Goal: Task Accomplishment & Management: Manage account settings

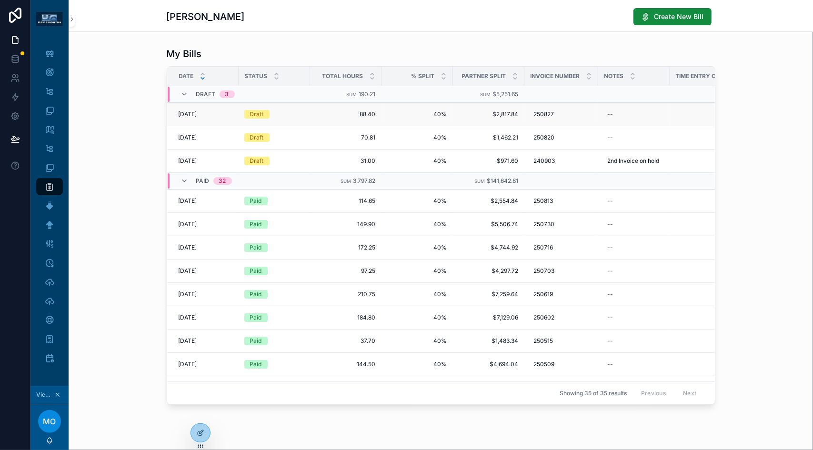
click at [302, 114] on td "Draft" at bounding box center [274, 114] width 71 height 23
click at [211, 115] on div "[DATE] [DATE]" at bounding box center [206, 114] width 54 height 8
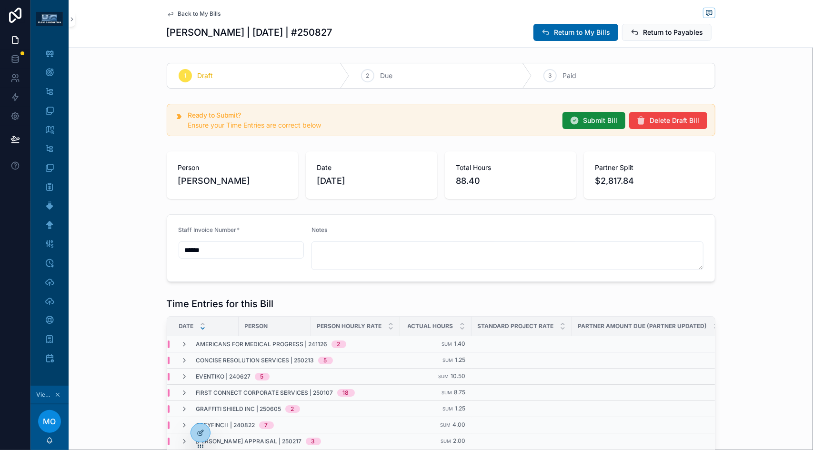
click at [188, 11] on span "Back to My Bills" at bounding box center [199, 14] width 43 height 8
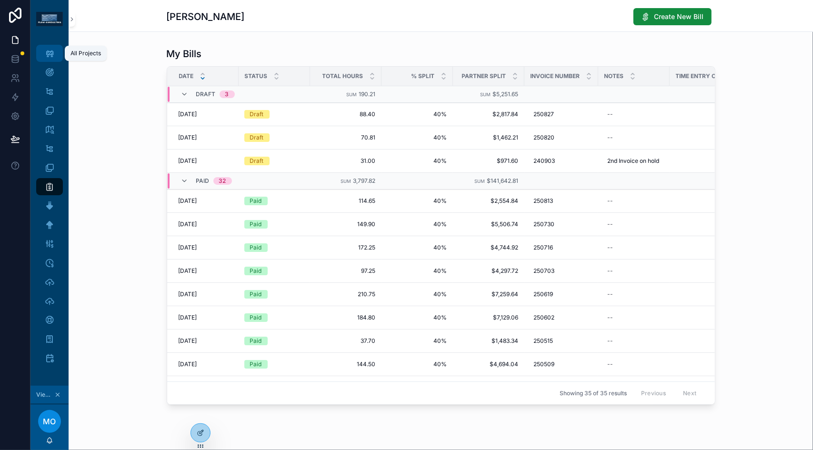
click at [45, 57] on icon "scrollable content" at bounding box center [50, 54] width 10 height 10
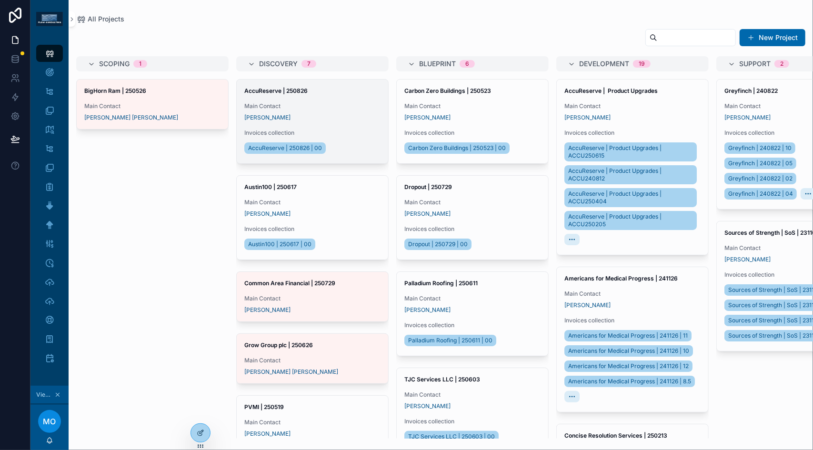
click at [313, 117] on div "[PERSON_NAME]" at bounding box center [312, 118] width 136 height 8
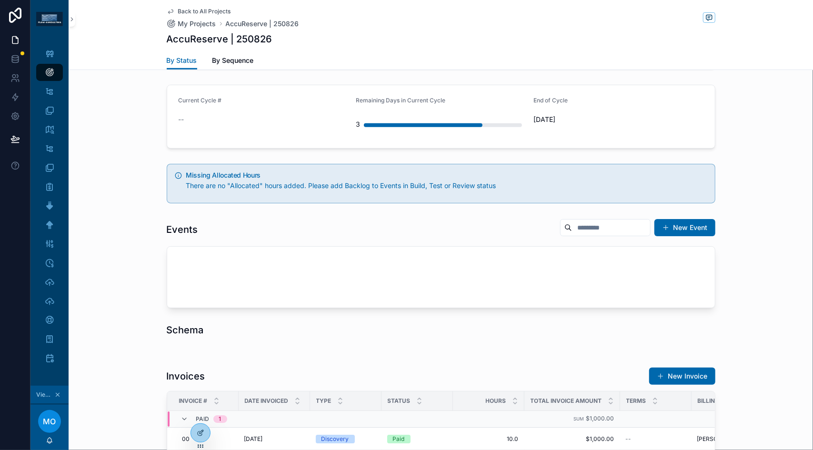
scroll to position [326, 0]
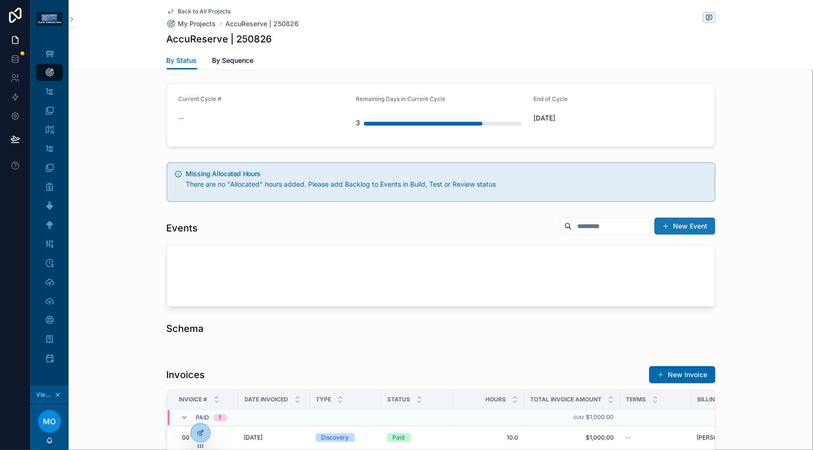
click at [657, 226] on button "New Event" at bounding box center [684, 226] width 61 height 17
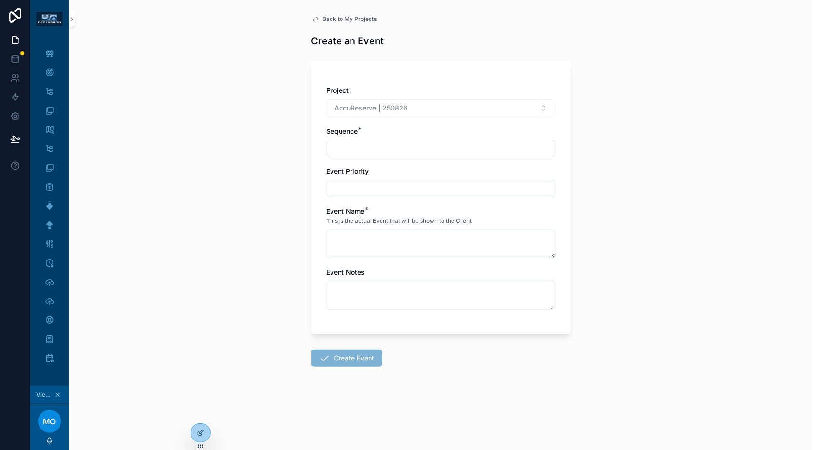
click at [364, 151] on input "scrollable content" at bounding box center [441, 148] width 228 height 13
type input "***"
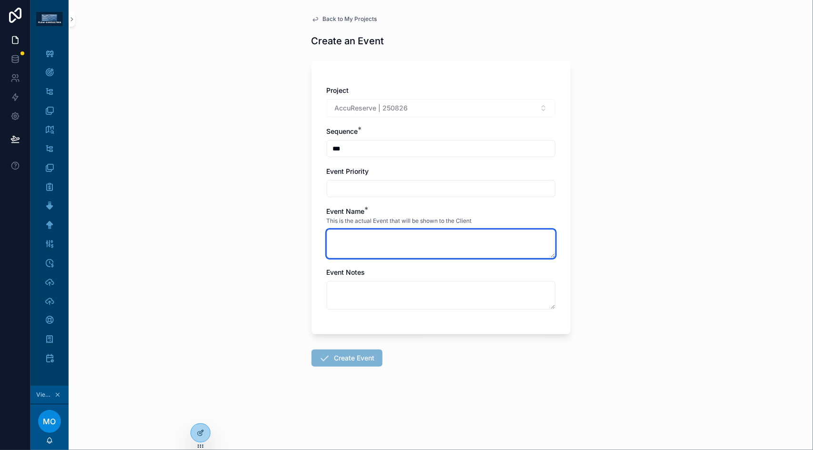
click at [351, 245] on textarea "scrollable content" at bounding box center [441, 244] width 229 height 29
type textarea "**********"
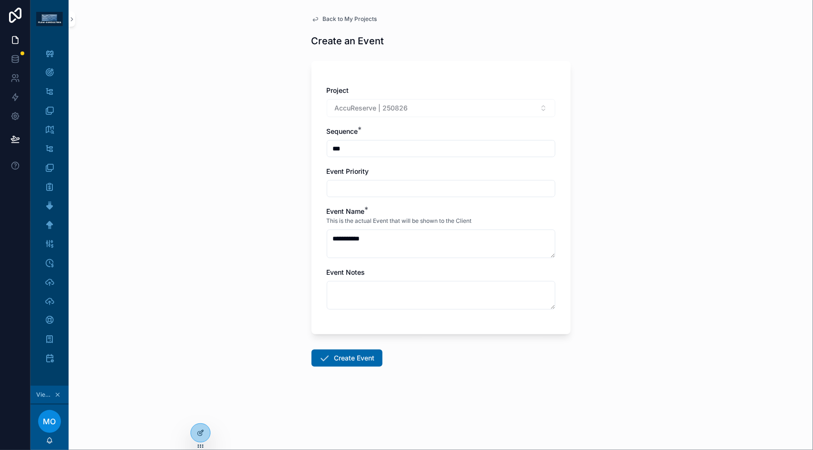
click at [347, 346] on form "**********" at bounding box center [440, 241] width 259 height 372
click at [347, 355] on button "Create Event" at bounding box center [346, 358] width 71 height 17
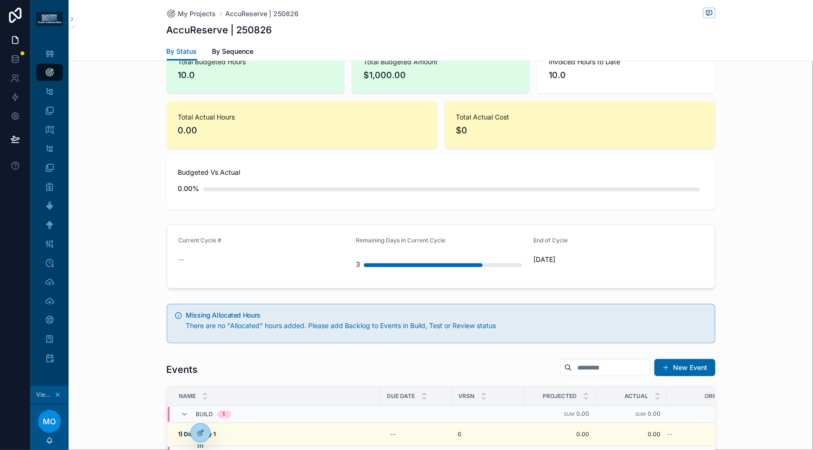
scroll to position [239, 0]
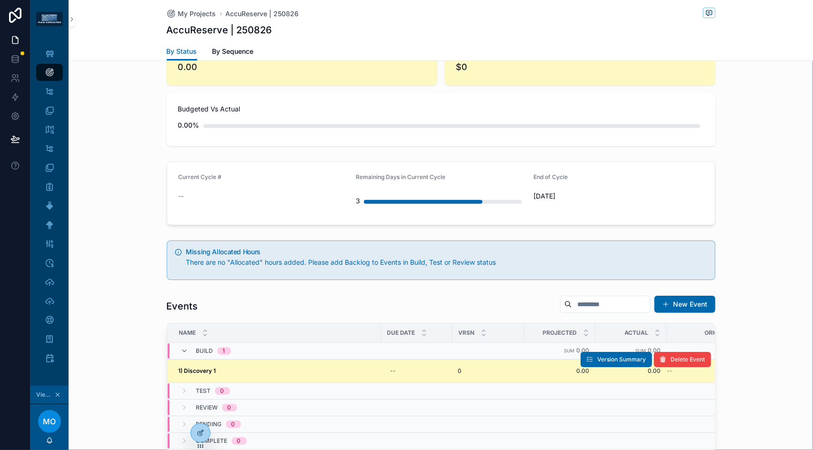
click at [342, 367] on div "1) Discovery 1 1) Discovery 1" at bounding box center [277, 371] width 197 height 8
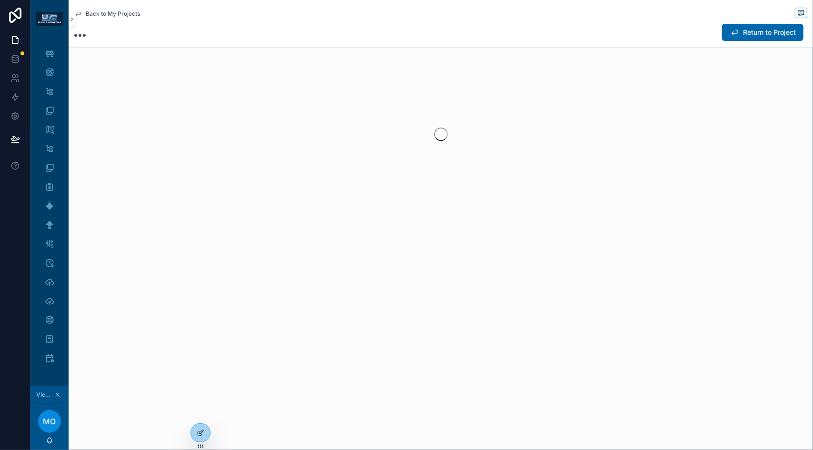
click at [342, 365] on div "Back to My Projects Return to Project" at bounding box center [441, 225] width 744 height 450
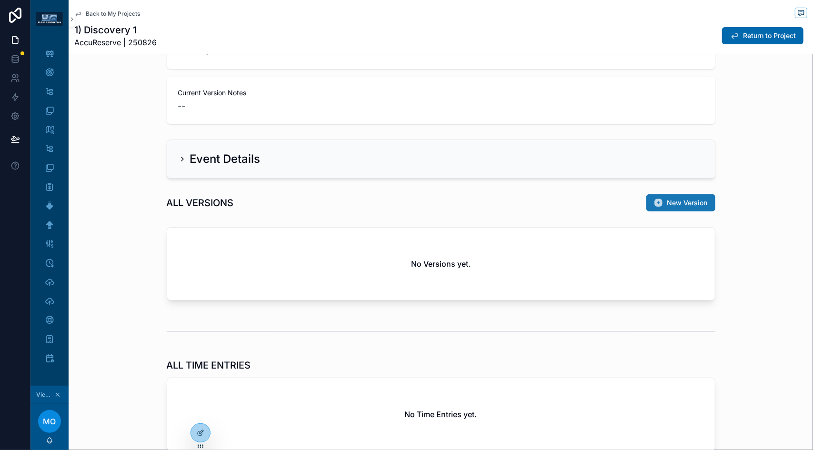
scroll to position [187, 0]
click at [667, 201] on span "New Version" at bounding box center [687, 203] width 40 height 10
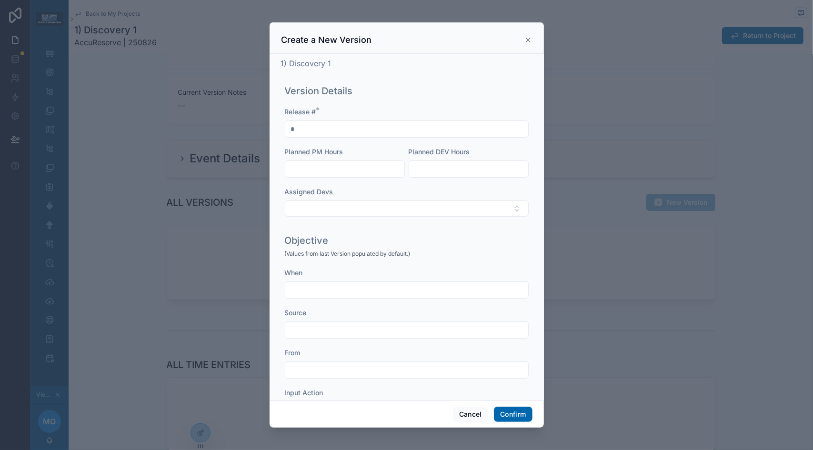
click at [380, 170] on input "text" at bounding box center [344, 168] width 119 height 13
type input "****"
click at [431, 166] on input "text" at bounding box center [468, 168] width 119 height 13
type input "****"
click at [374, 210] on button "Select Button" at bounding box center [407, 209] width 244 height 16
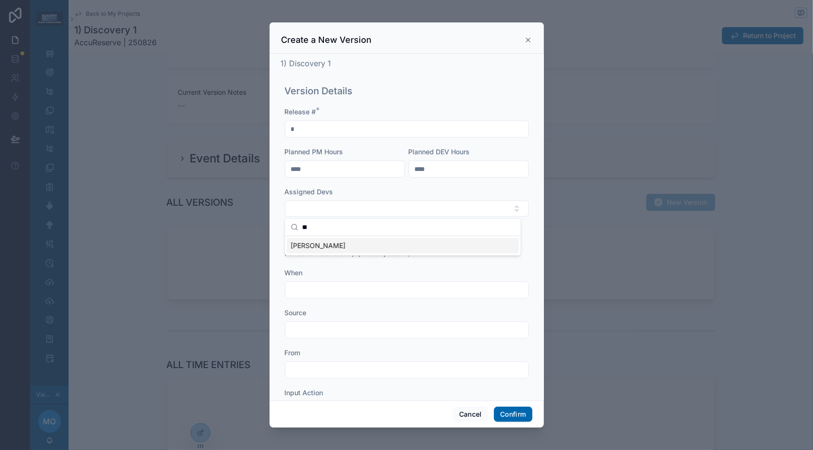
type input "**"
click at [348, 250] on div "[PERSON_NAME]" at bounding box center [403, 245] width 232 height 15
click at [399, 315] on div "Source" at bounding box center [407, 316] width 244 height 10
click at [509, 408] on button "Confirm" at bounding box center [513, 414] width 38 height 15
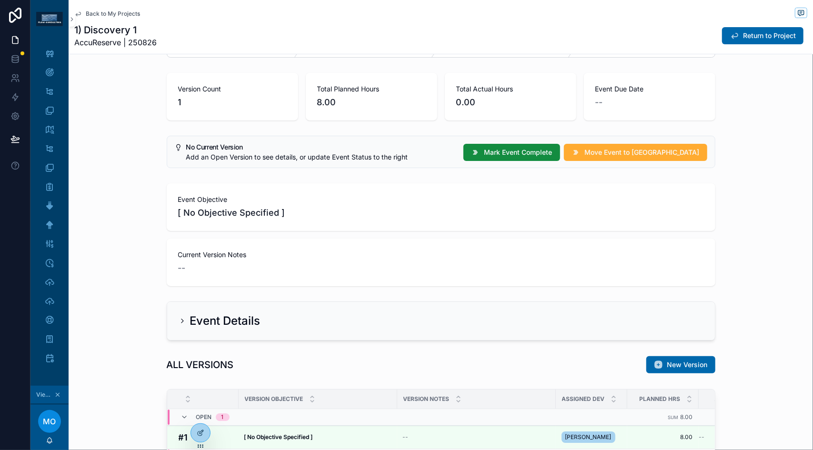
scroll to position [0, 0]
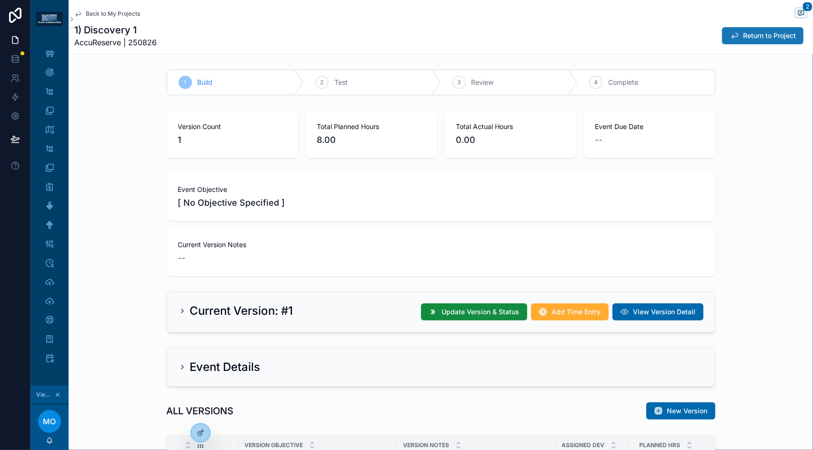
click at [733, 39] on button "Return to Project" at bounding box center [762, 35] width 81 height 17
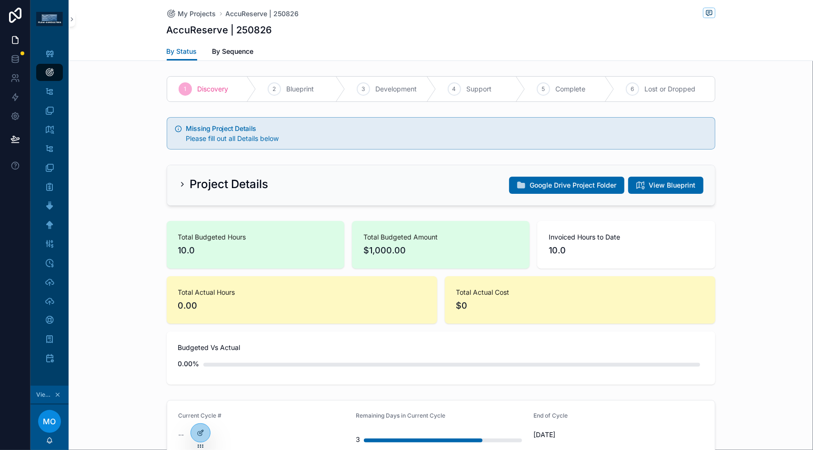
click at [179, 181] on icon "scrollable content" at bounding box center [183, 185] width 8 height 8
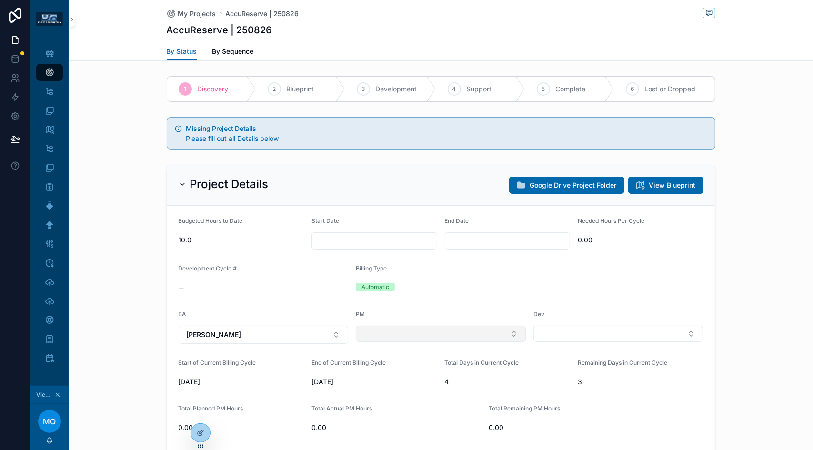
click at [382, 328] on button "Select Button" at bounding box center [441, 334] width 170 height 16
type input "****"
click at [393, 371] on span "[PERSON_NAME]" at bounding box center [385, 370] width 55 height 10
click at [551, 337] on button "Select Button" at bounding box center [618, 334] width 170 height 16
type input "**"
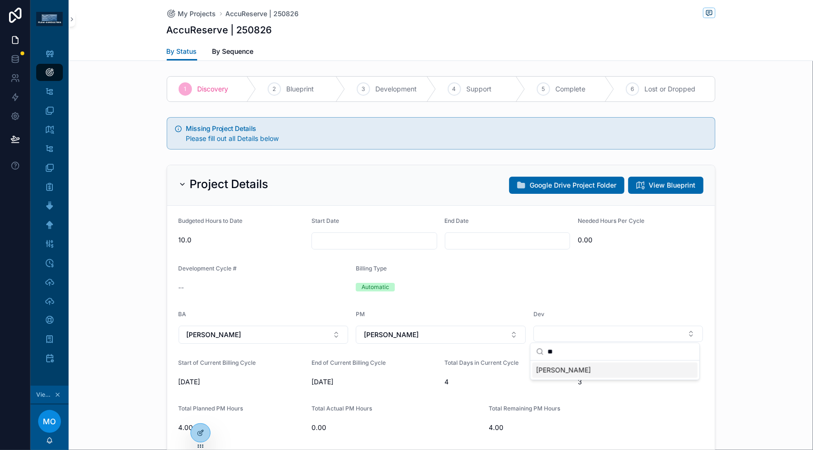
click at [566, 367] on span "[PERSON_NAME]" at bounding box center [563, 370] width 55 height 10
click at [692, 277] on form "Budgeted Hours to Date 10.0 Start Date End Date Needed Hours Per Cycle 0.00 Dev…" at bounding box center [441, 430] width 548 height 448
click at [181, 183] on icon "scrollable content" at bounding box center [183, 184] width 4 height 2
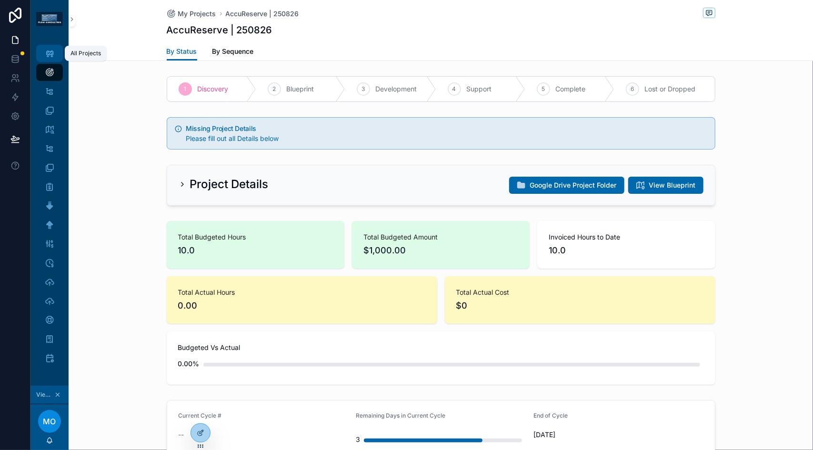
click at [51, 53] on icon "scrollable content" at bounding box center [50, 54] width 10 height 10
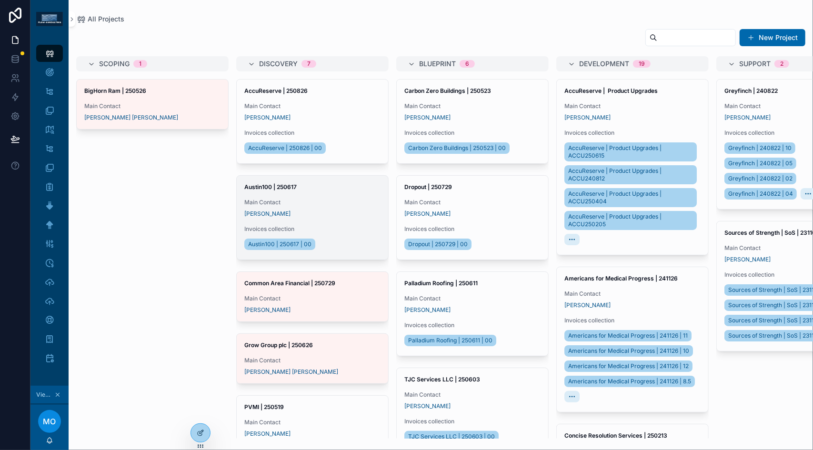
click at [297, 198] on div "Austin100 | 250617 Main Contact [PERSON_NAME] Invoices collection Austin100 | 2…" at bounding box center [312, 218] width 151 height 84
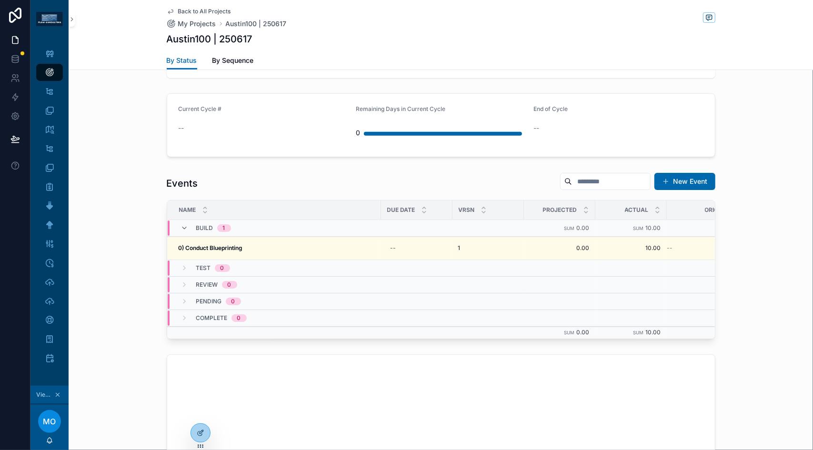
scroll to position [316, 0]
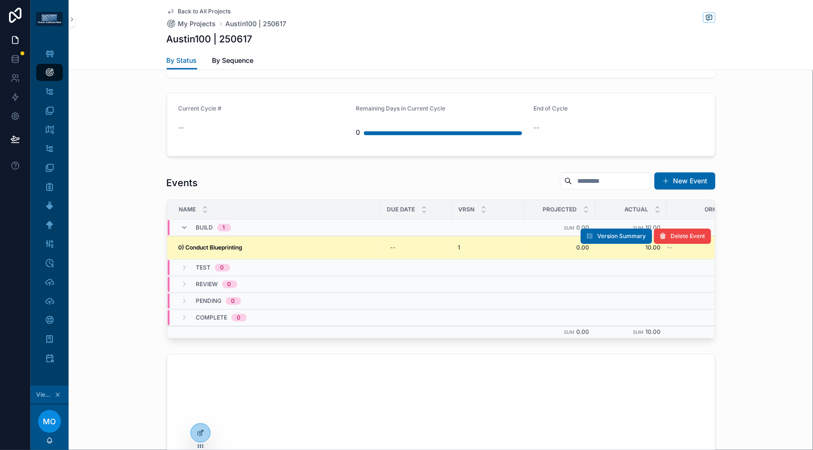
click at [326, 238] on td "0) Conduct Blueprinting 0) Conduct Blueprinting" at bounding box center [274, 247] width 214 height 23
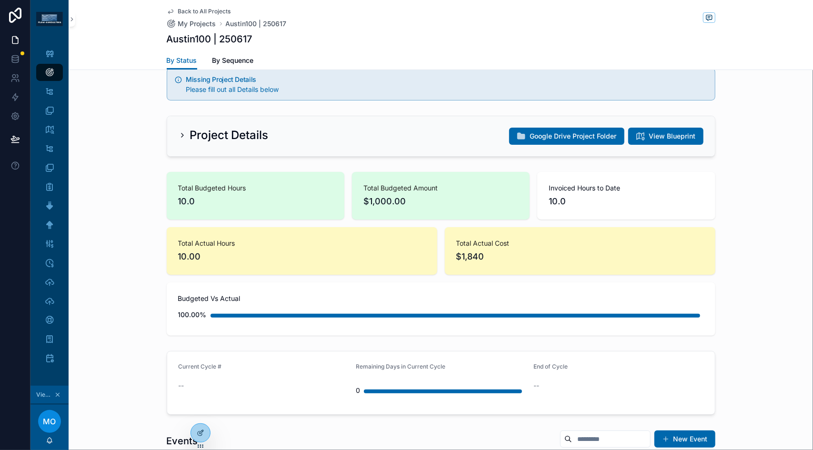
scroll to position [0, 0]
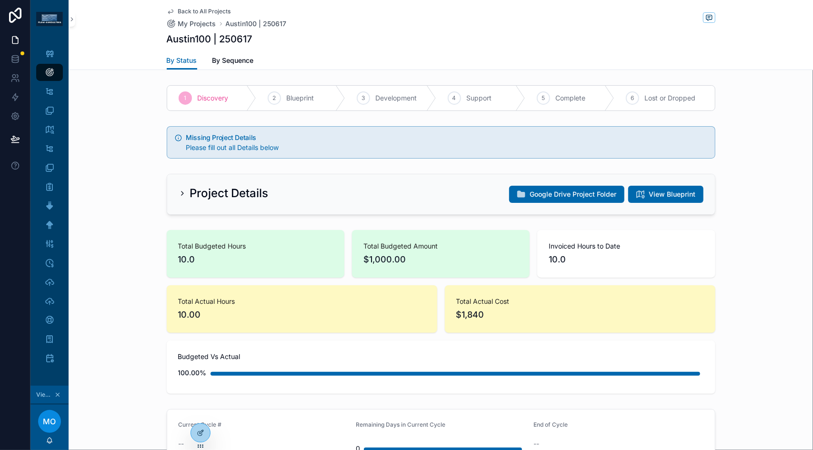
click at [181, 191] on icon "scrollable content" at bounding box center [183, 194] width 8 height 8
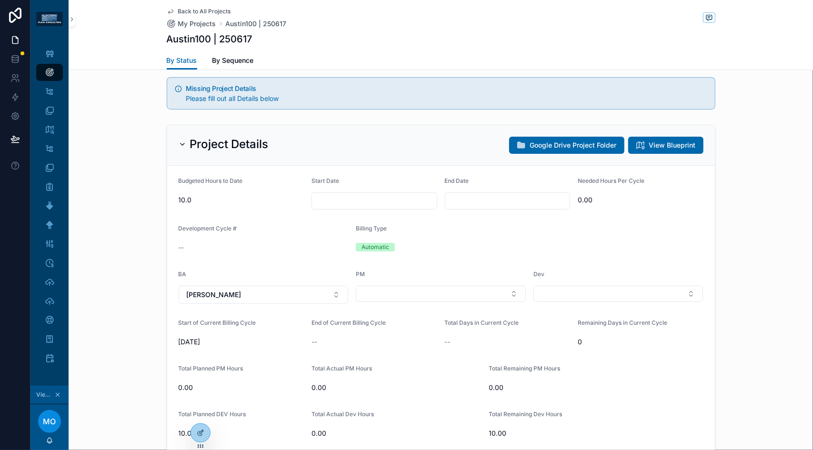
scroll to position [50, 0]
click at [443, 294] on button "Select Button" at bounding box center [441, 293] width 170 height 16
type input "****"
click at [420, 331] on div "[PERSON_NAME]" at bounding box center [436, 329] width 165 height 15
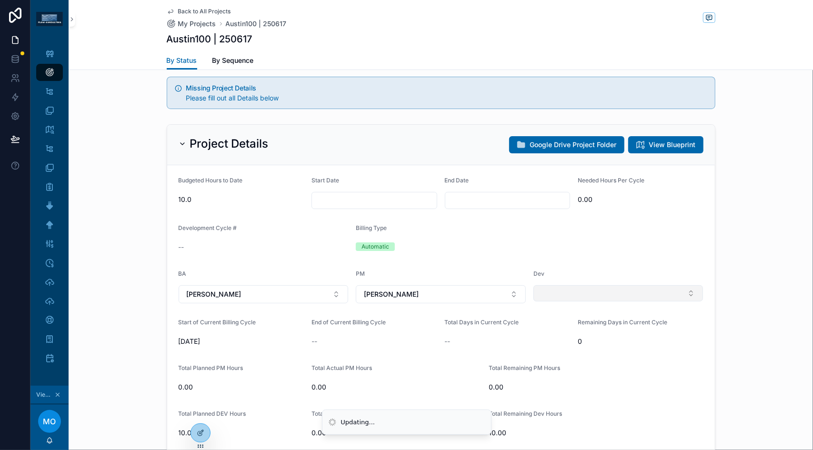
click at [560, 295] on button "Select Button" at bounding box center [618, 293] width 170 height 16
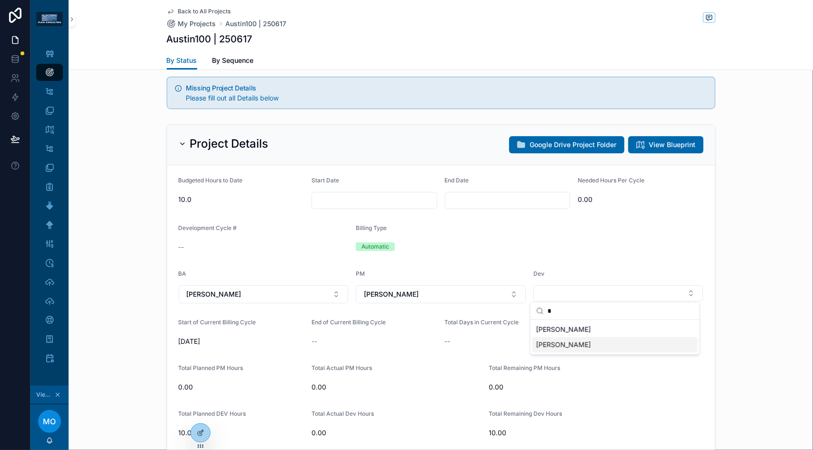
type input "*"
click at [558, 343] on span "[PERSON_NAME]" at bounding box center [563, 345] width 55 height 10
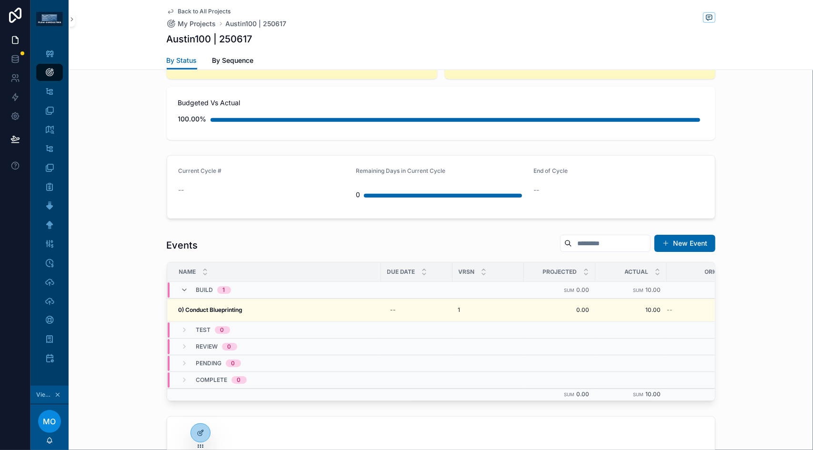
scroll to position [709, 0]
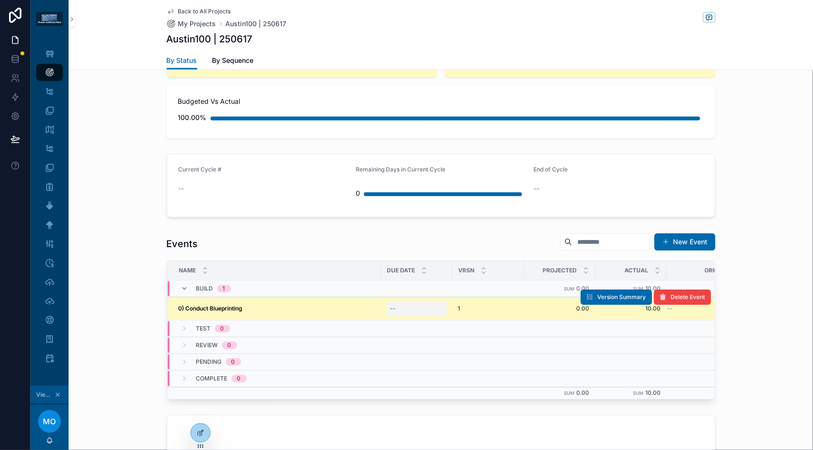
click at [432, 305] on div "--" at bounding box center [417, 308] width 60 height 15
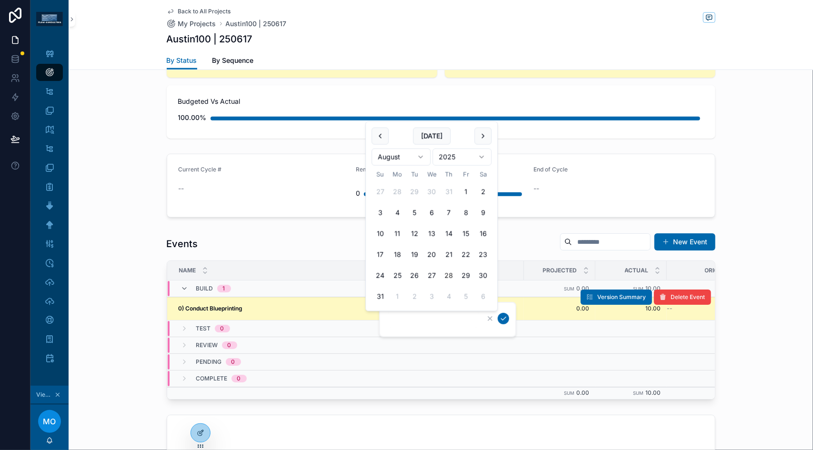
click at [340, 305] on div "0) Conduct Blueprinting 0) Conduct Blueprinting" at bounding box center [277, 309] width 197 height 8
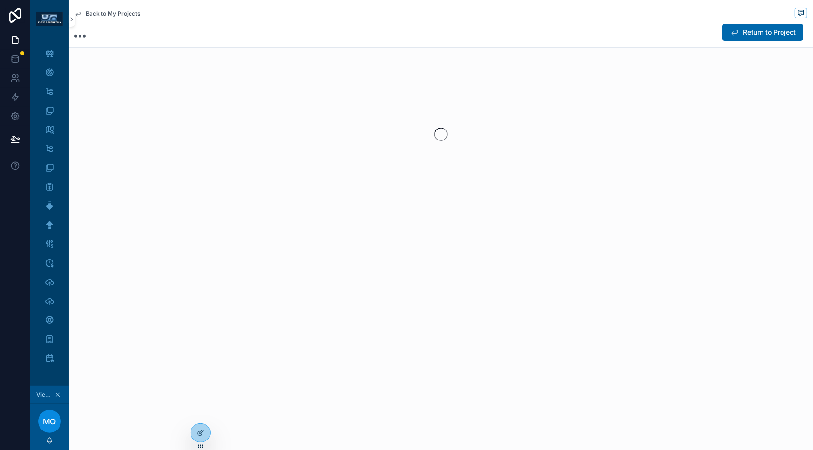
click at [340, 305] on div "Back to My Projects Return to Project" at bounding box center [441, 225] width 744 height 450
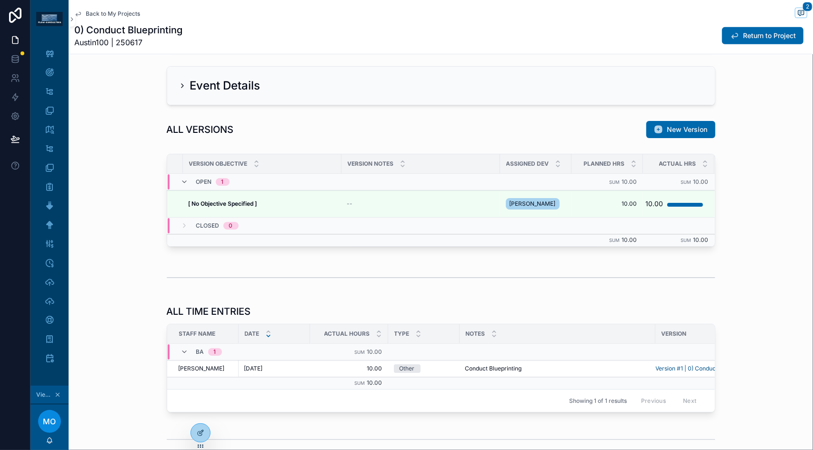
scroll to position [262, 0]
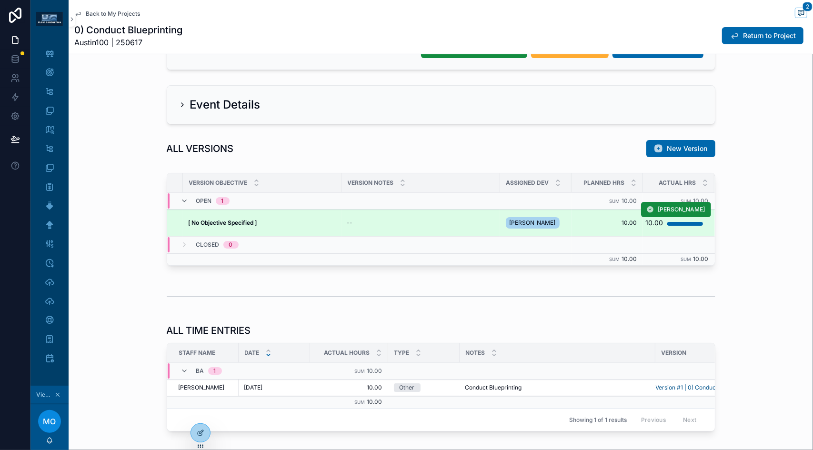
click at [304, 219] on div "[ No Objective Specified ] [ No Objective Specified ]" at bounding box center [262, 223] width 147 height 8
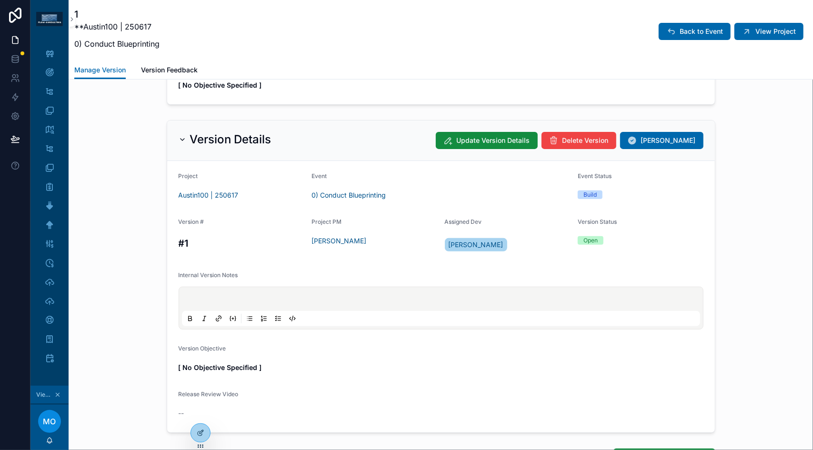
scroll to position [156, 0]
click at [490, 139] on span "Update Version Details" at bounding box center [493, 140] width 73 height 10
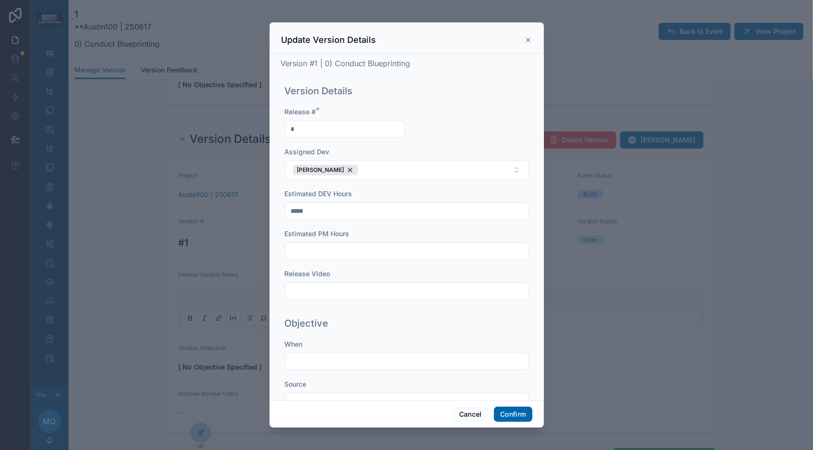
click at [313, 211] on input "*****" at bounding box center [406, 210] width 243 height 13
click at [333, 170] on div "[PERSON_NAME]" at bounding box center [325, 170] width 65 height 10
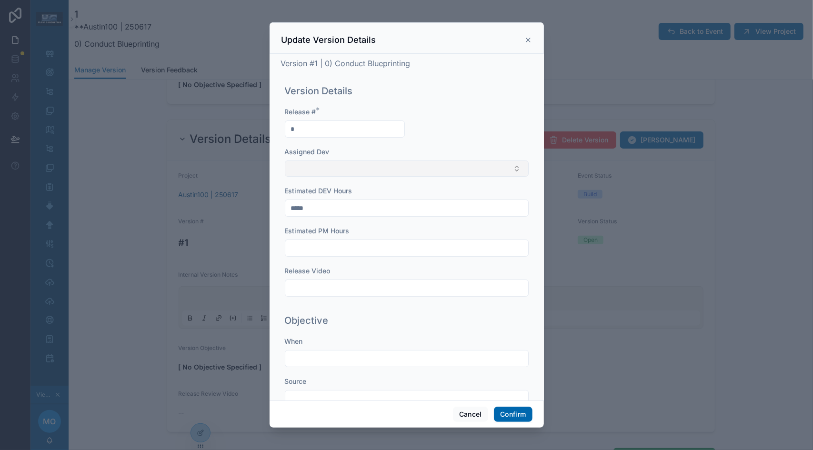
click at [333, 170] on button "Select Button" at bounding box center [407, 169] width 244 height 16
type input "****"
click at [460, 120] on div "Release # * * Assigned Dev [PERSON_NAME] Estimated DEV Hours ***** Estimated PM…" at bounding box center [407, 208] width 244 height 202
click at [298, 210] on input "*****" at bounding box center [406, 210] width 243 height 13
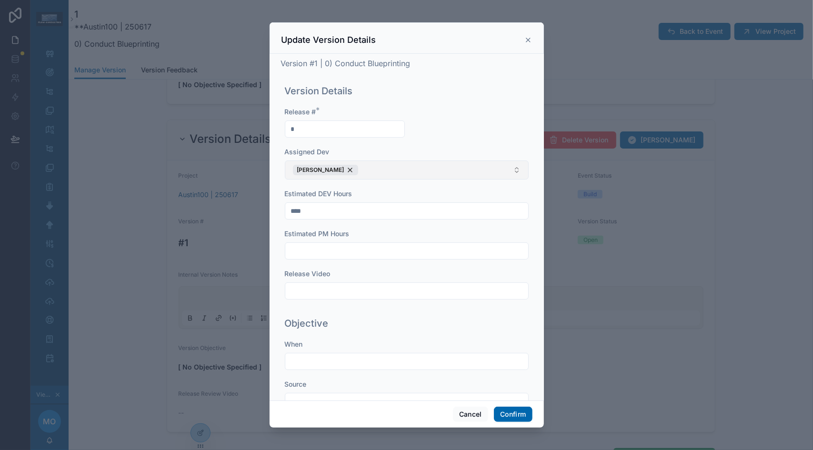
type input "****"
click at [405, 238] on div "Estimated PM Hours" at bounding box center [407, 234] width 244 height 10
click at [512, 412] on button "Confirm" at bounding box center [513, 414] width 38 height 15
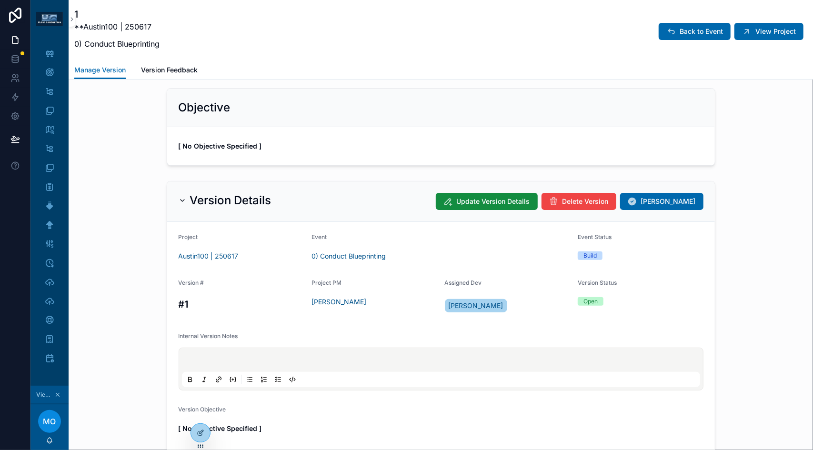
scroll to position [0, 0]
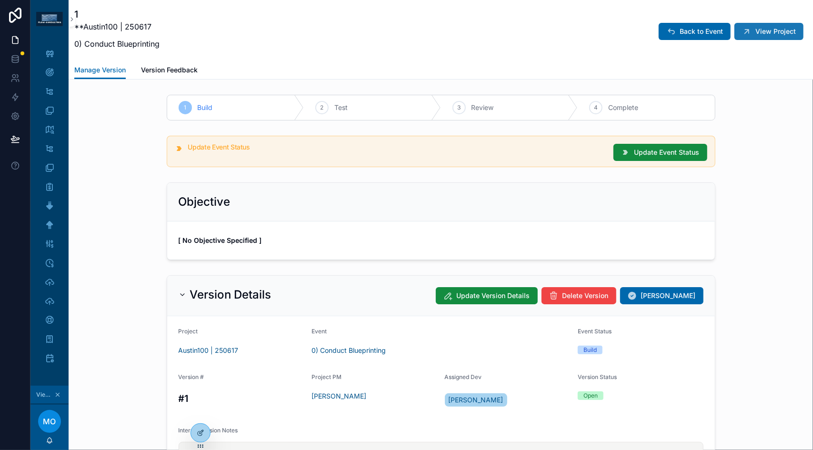
click at [742, 27] on icon "scrollable content" at bounding box center [747, 32] width 10 height 10
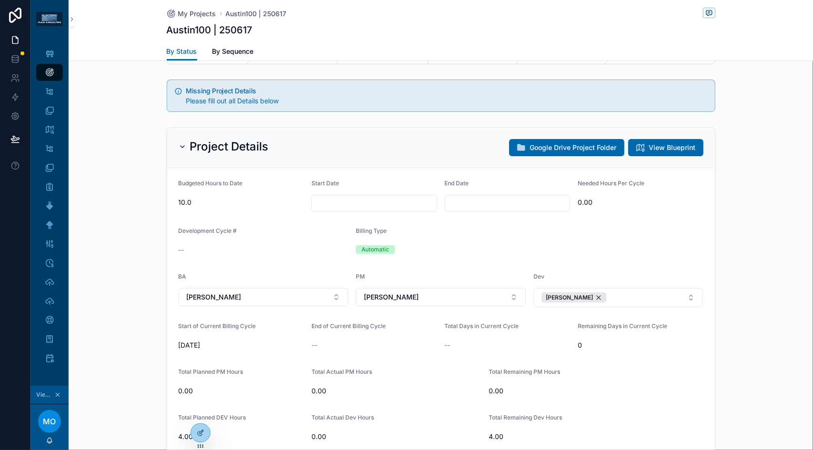
scroll to position [36, 0]
